Goal: Obtain resource: Obtain resource

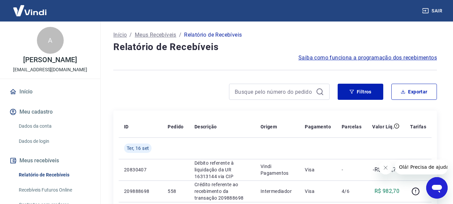
scroll to position [63, 0]
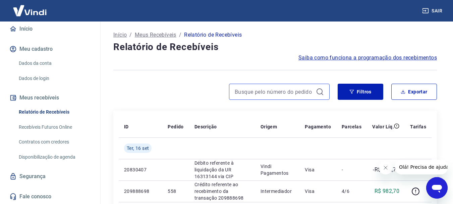
click at [296, 88] on input at bounding box center [274, 92] width 78 height 10
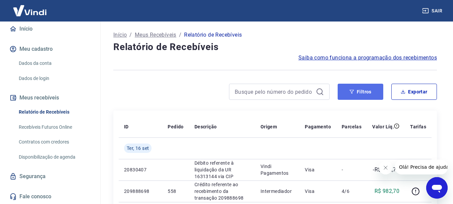
click at [351, 92] on icon "button" at bounding box center [352, 92] width 4 height 4
click at [363, 90] on button "Filtros" at bounding box center [361, 91] width 46 height 16
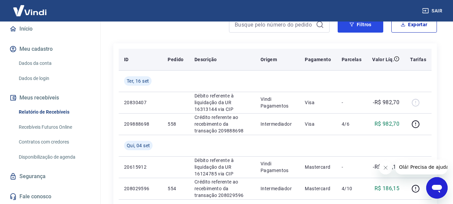
scroll to position [0, 0]
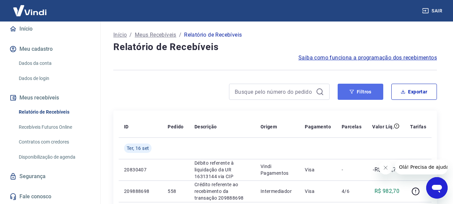
click at [348, 92] on button "Filtros" at bounding box center [361, 91] width 46 height 16
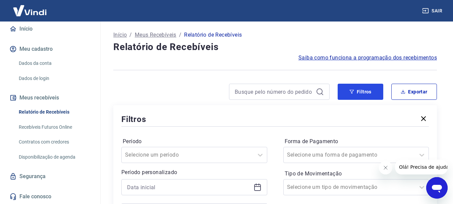
scroll to position [67, 0]
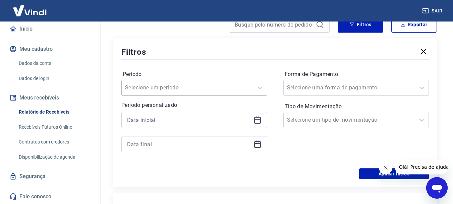
click at [222, 86] on div at bounding box center [187, 87] width 125 height 9
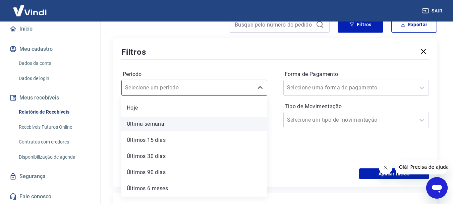
scroll to position [0, 0]
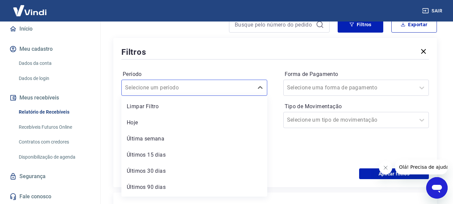
click at [221, 57] on div "Filtros" at bounding box center [274, 52] width 307 height 12
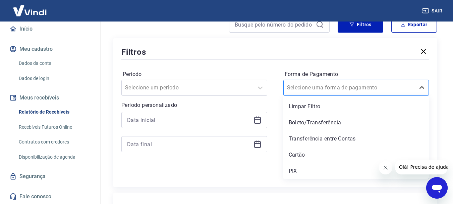
click at [302, 88] on input "Forma de Pagamento" at bounding box center [321, 87] width 68 height 8
click at [232, 117] on input at bounding box center [189, 120] width 124 height 10
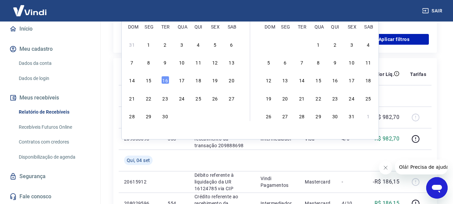
scroll to position [168, 0]
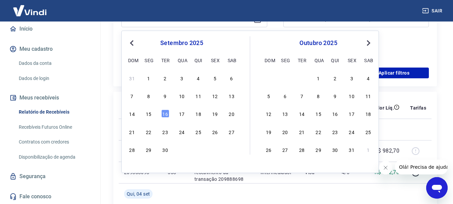
click at [132, 42] on span "Previous Month" at bounding box center [132, 43] width 0 height 8
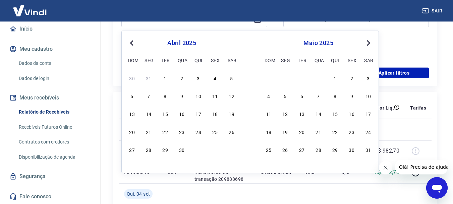
click at [132, 42] on span "Previous Month" at bounding box center [132, 43] width 0 height 8
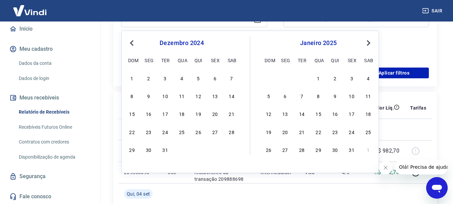
click at [132, 42] on span "Previous Month" at bounding box center [132, 43] width 0 height 8
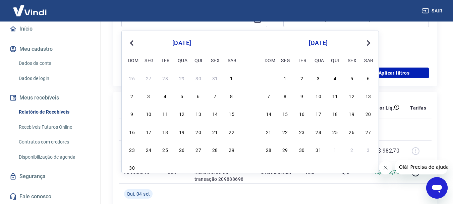
click at [132, 42] on span "Previous Month" at bounding box center [132, 43] width 0 height 8
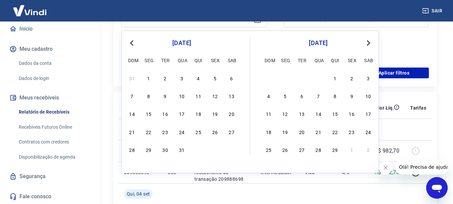
click at [132, 42] on span "Previous Month" at bounding box center [132, 43] width 0 height 8
click at [132, 45] on span "Previous Month" at bounding box center [132, 43] width 0 height 8
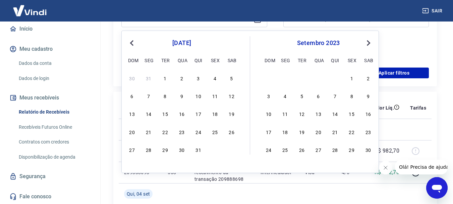
click at [132, 45] on span "Previous Month" at bounding box center [132, 43] width 0 height 8
click at [233, 78] on div "1" at bounding box center [232, 78] width 8 height 8
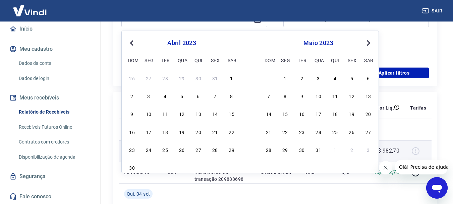
type input "[DATE]"
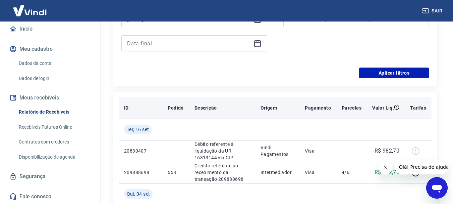
scroll to position [101, 0]
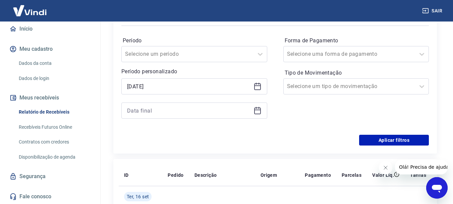
click at [257, 110] on icon at bounding box center [257, 109] width 7 height 1
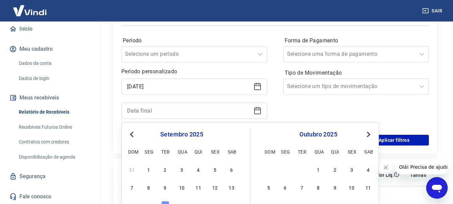
click at [130, 134] on button "Previous Month" at bounding box center [132, 134] width 8 height 8
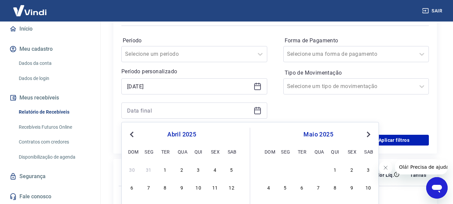
click at [130, 134] on button "Previous Month" at bounding box center [132, 134] width 8 height 8
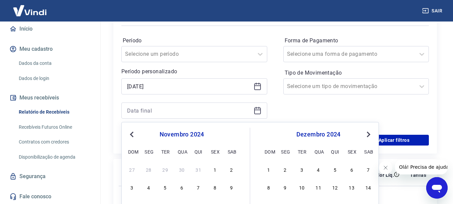
click at [130, 134] on button "Previous Month" at bounding box center [132, 134] width 8 height 8
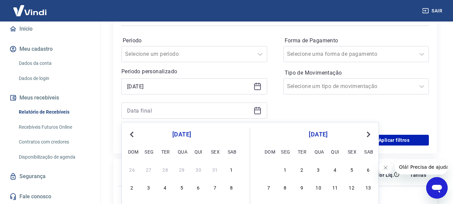
click at [130, 134] on button "Previous Month" at bounding box center [132, 134] width 8 height 8
click at [368, 133] on span "Next Month" at bounding box center [368, 134] width 0 height 8
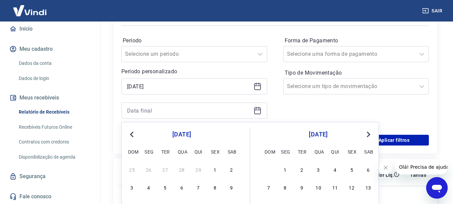
click at [368, 133] on span "Next Month" at bounding box center [368, 134] width 0 height 8
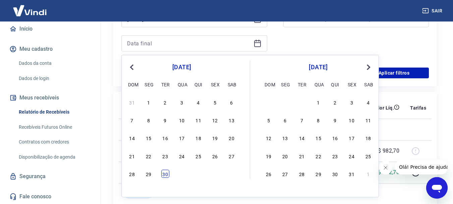
click at [165, 174] on div "30" at bounding box center [165, 173] width 8 height 8
type input "[DATE]"
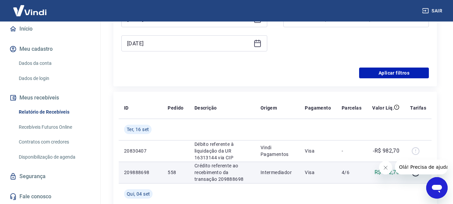
click at [165, 172] on td "558" at bounding box center [175, 171] width 26 height 21
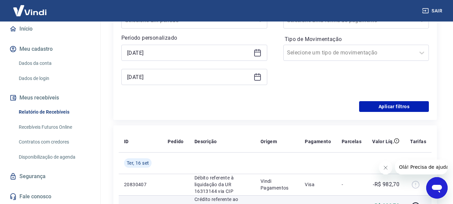
scroll to position [101, 0]
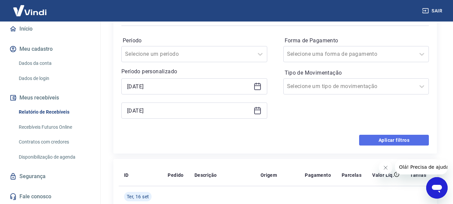
click at [395, 140] on button "Aplicar filtros" at bounding box center [394, 139] width 70 height 11
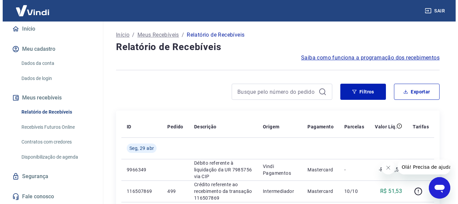
scroll to position [34, 0]
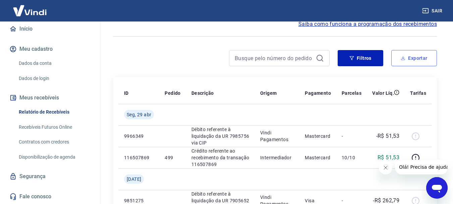
click at [412, 58] on button "Exportar" at bounding box center [414, 58] width 46 height 16
type input "[DATE]"
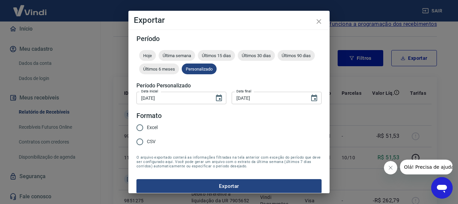
click at [141, 129] on input "Excel" at bounding box center [140, 127] width 14 height 14
radio input "true"
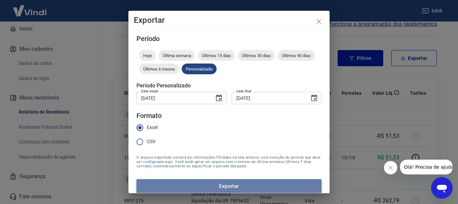
click at [243, 185] on button "Exportar" at bounding box center [228, 186] width 185 height 14
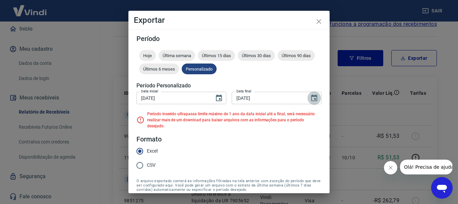
click at [310, 98] on icon "Choose date, selected date is 30 de abr de 2024" at bounding box center [314, 98] width 8 height 8
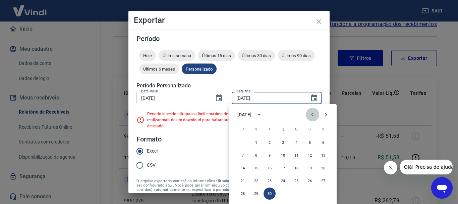
click at [310, 115] on icon "Previous month" at bounding box center [312, 114] width 8 height 8
click at [311, 113] on icon "Previous month" at bounding box center [312, 114] width 8 height 8
click at [312, 113] on icon "Previous month" at bounding box center [312, 114] width 2 height 4
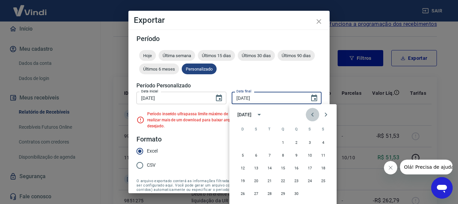
click at [312, 113] on icon "Previous month" at bounding box center [312, 114] width 2 height 4
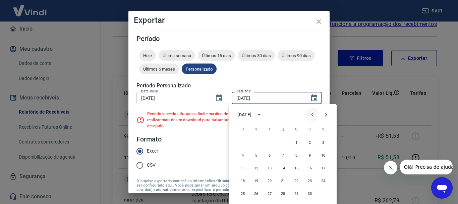
click at [312, 113] on icon "Previous month" at bounding box center [312, 114] width 2 height 4
click at [324, 114] on icon "Next month" at bounding box center [326, 114] width 8 height 8
click at [323, 195] on button "29" at bounding box center [323, 193] width 12 height 12
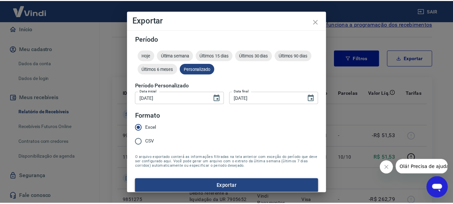
scroll to position [6, 0]
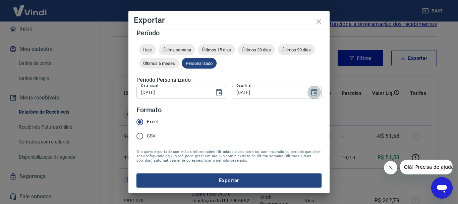
click at [310, 92] on icon "Choose date, selected date is 29 de abr de 2023" at bounding box center [314, 92] width 8 height 8
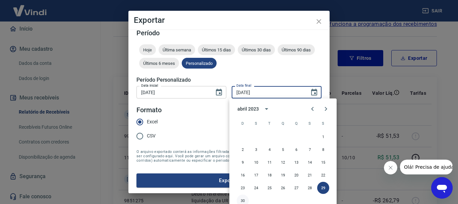
click at [243, 200] on button "30" at bounding box center [243, 200] width 12 height 12
type input "[DATE]"
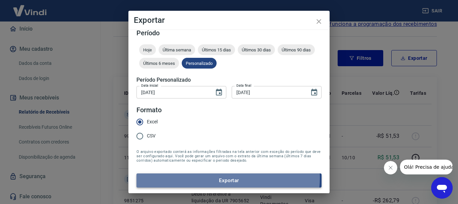
click at [228, 178] on button "Exportar" at bounding box center [228, 180] width 185 height 14
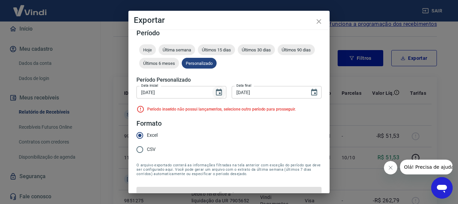
click at [216, 91] on icon "Choose date, selected date is 1 de abr de 2023" at bounding box center [219, 92] width 8 height 8
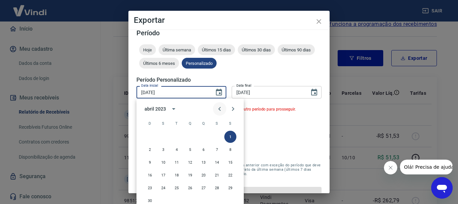
click at [219, 110] on icon "Previous month" at bounding box center [220, 109] width 8 height 8
click at [149, 137] on button "1" at bounding box center [150, 136] width 12 height 12
type input "[DATE]"
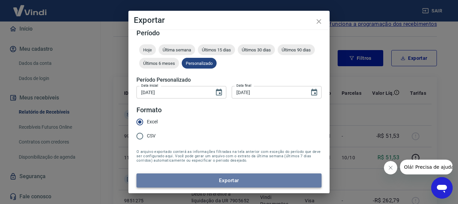
click at [232, 176] on button "Exportar" at bounding box center [228, 180] width 185 height 14
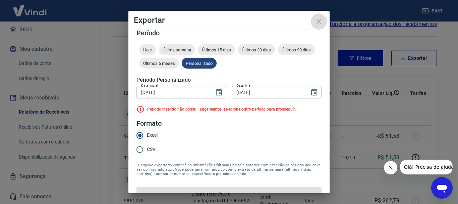
click at [320, 23] on icon "close" at bounding box center [319, 21] width 8 height 8
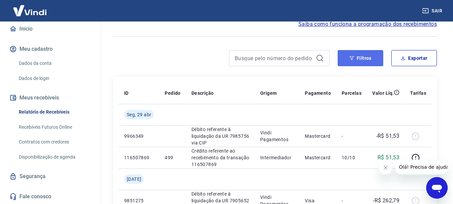
click at [347, 60] on button "Filtros" at bounding box center [361, 58] width 46 height 16
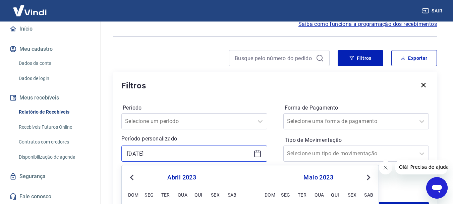
click at [138, 154] on input "[DATE]" at bounding box center [189, 153] width 124 height 10
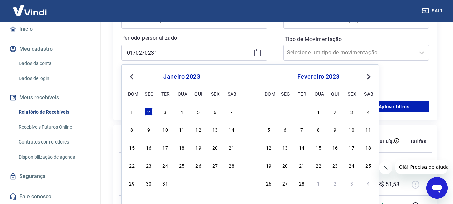
click at [132, 76] on span "Previous Month" at bounding box center [132, 76] width 0 height 8
click at [368, 75] on span "Next Month" at bounding box center [368, 76] width 0 height 8
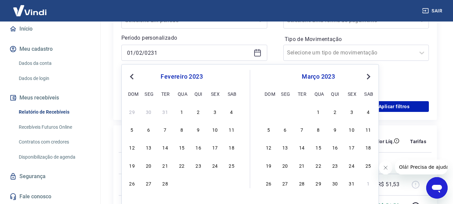
click at [132, 74] on span "Previous Month" at bounding box center [132, 76] width 0 height 8
click at [130, 114] on div "1" at bounding box center [132, 111] width 8 height 8
click at [131, 112] on div "Filtros Período Selecione um período Período personalizado 01/02/0231 [DATE] Pr…" at bounding box center [275, 45] width 324 height 149
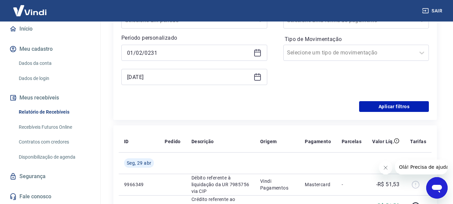
type input "[DATE]"
click at [255, 76] on icon at bounding box center [257, 76] width 7 height 1
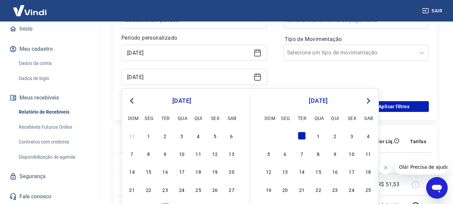
click at [136, 100] on div "[DATE]" at bounding box center [181, 101] width 109 height 8
click at [135, 100] on button "Previous Month" at bounding box center [132, 101] width 8 height 8
click at [132, 100] on span "Previous Month" at bounding box center [132, 101] width 0 height 8
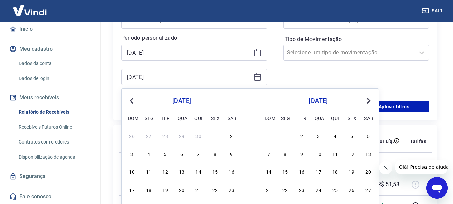
click at [132, 100] on span "Previous Month" at bounding box center [132, 101] width 0 height 8
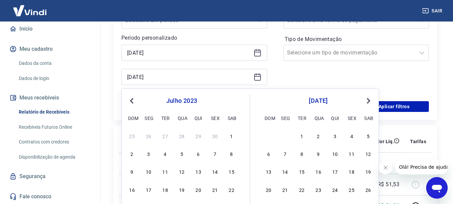
click at [132, 100] on span "Previous Month" at bounding box center [132, 101] width 0 height 8
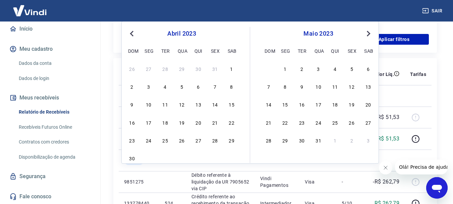
scroll to position [235, 0]
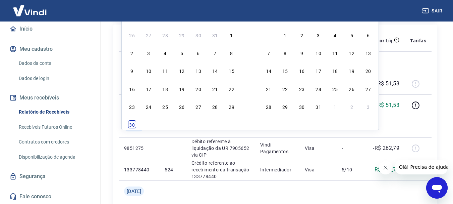
click at [132, 125] on div "30" at bounding box center [132, 124] width 8 height 8
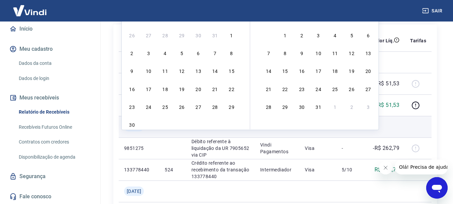
type input "[DATE]"
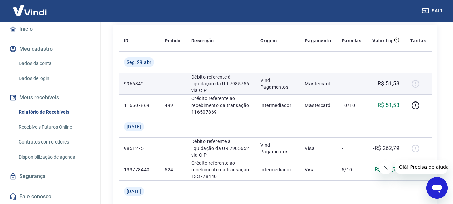
scroll to position [134, 0]
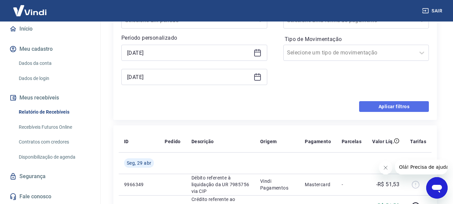
click at [401, 107] on button "Aplicar filtros" at bounding box center [394, 106] width 70 height 11
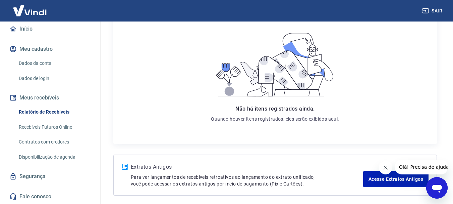
scroll to position [129, 0]
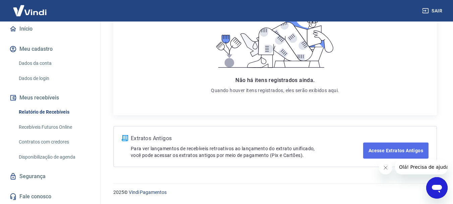
click at [398, 150] on link "Acesse Extratos Antigos" at bounding box center [395, 150] width 65 height 16
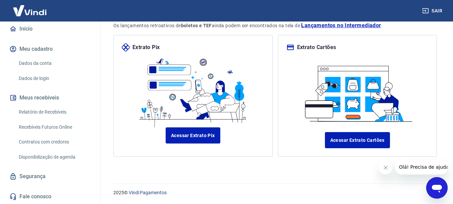
scroll to position [8, 0]
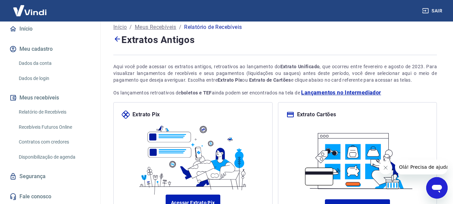
click at [341, 92] on span "Lançamentos no Intermediador" at bounding box center [341, 93] width 80 height 8
